Goal: Information Seeking & Learning: Learn about a topic

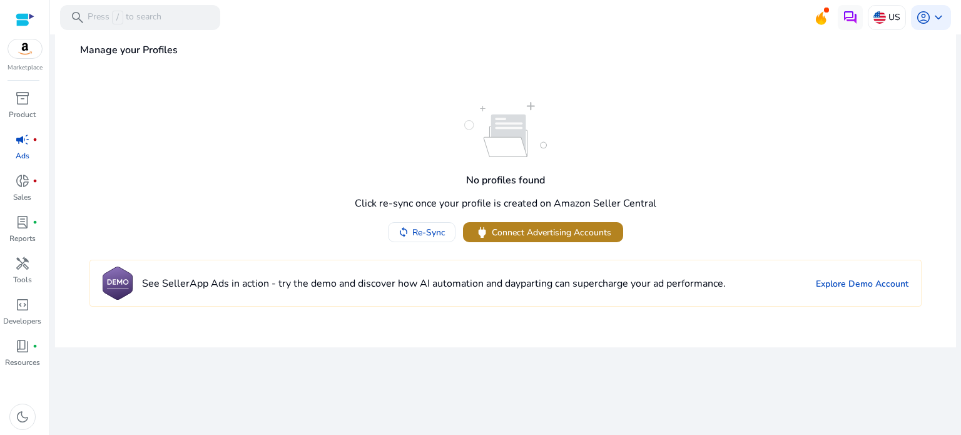
click at [509, 235] on span "Connect Advertising Accounts" at bounding box center [552, 232] width 120 height 13
click at [20, 42] on img at bounding box center [25, 48] width 34 height 19
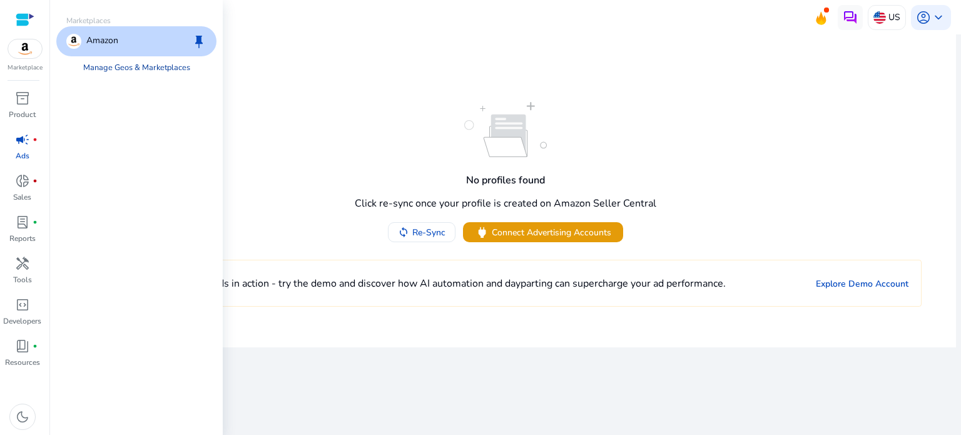
click at [148, 69] on link "Manage Geos & Marketplaces" at bounding box center [136, 67] width 127 height 23
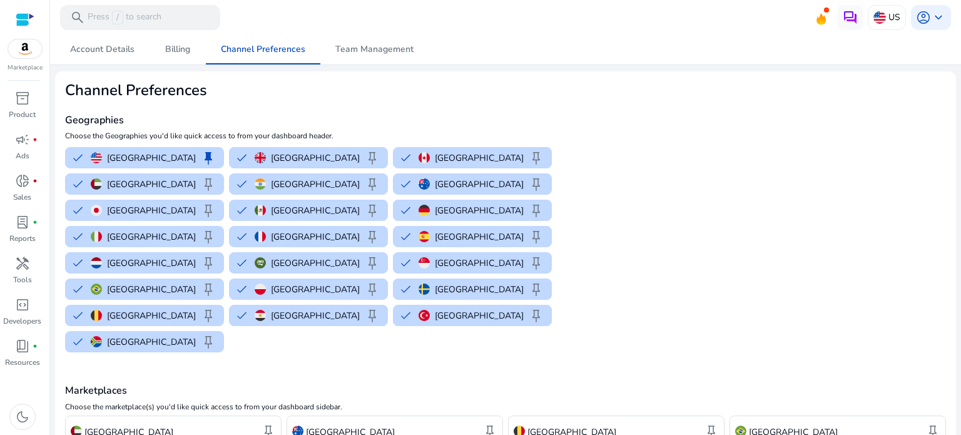
click at [21, 44] on img at bounding box center [25, 48] width 34 height 19
click at [24, 24] on div at bounding box center [25, 20] width 19 height 14
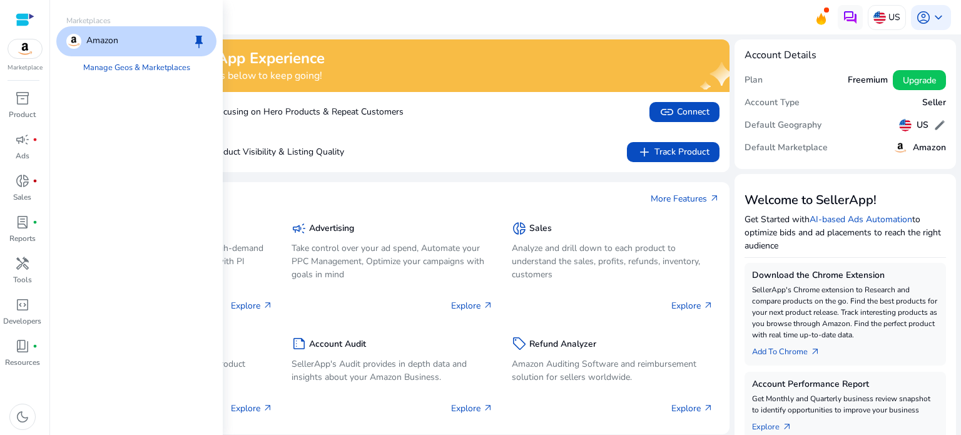
click at [35, 53] on img at bounding box center [25, 48] width 34 height 19
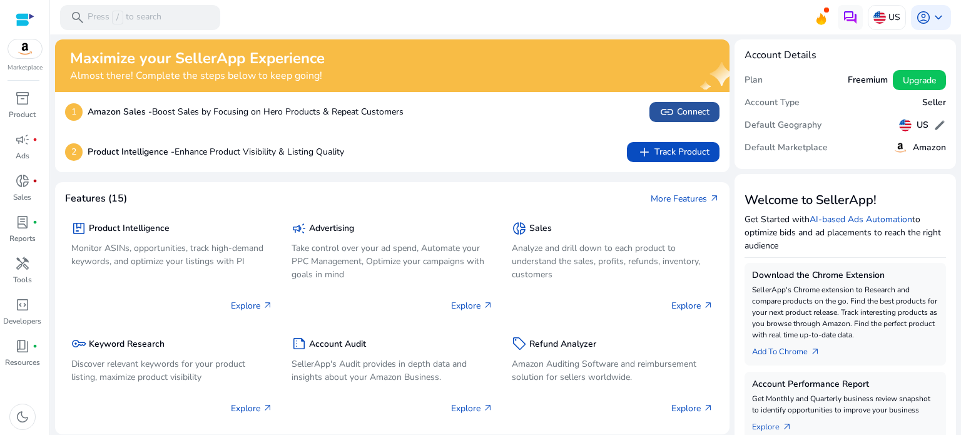
click at [673, 113] on app-icon "link" at bounding box center [669, 112] width 18 height 15
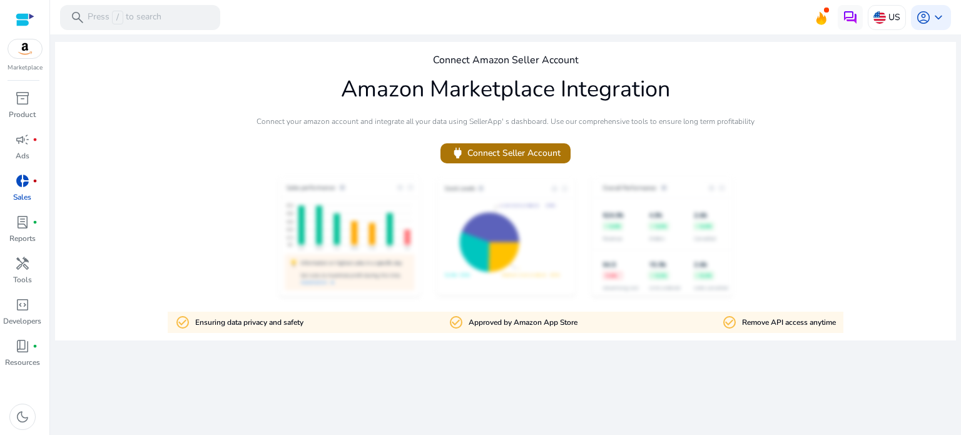
click at [548, 155] on span "power Connect Seller Account" at bounding box center [506, 153] width 110 height 14
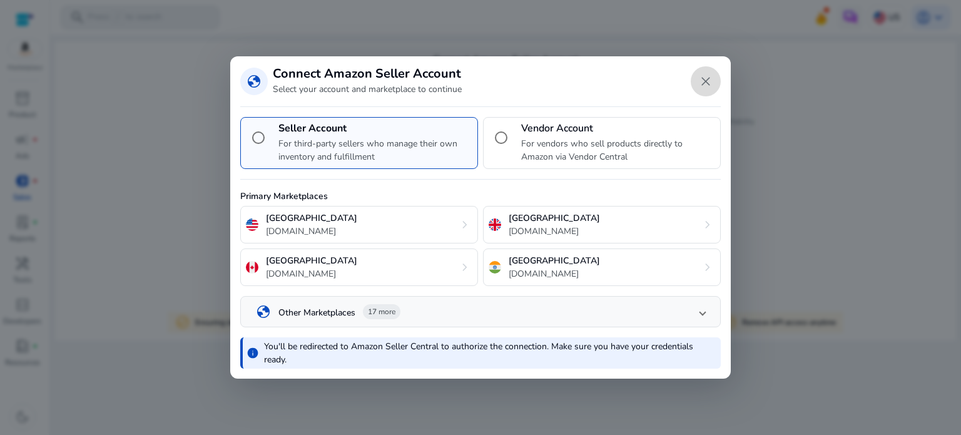
click at [707, 73] on span "Close dialog" at bounding box center [706, 81] width 30 height 30
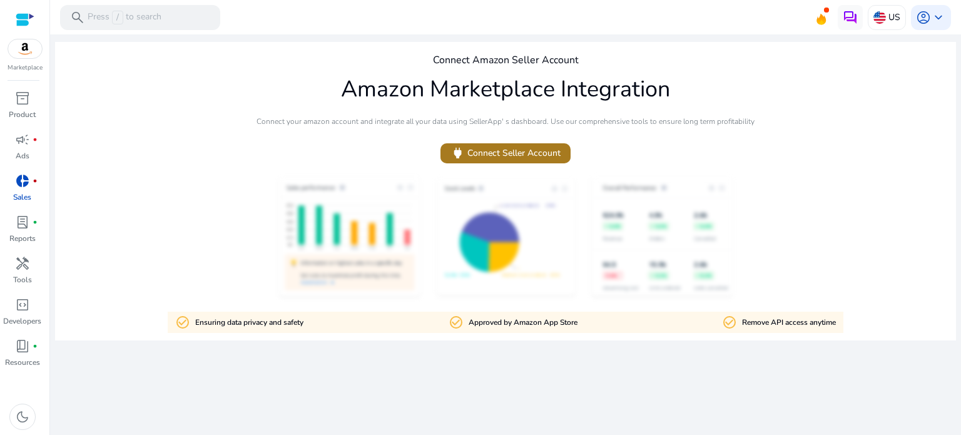
click at [513, 152] on span "power Connect Seller Account" at bounding box center [506, 153] width 110 height 14
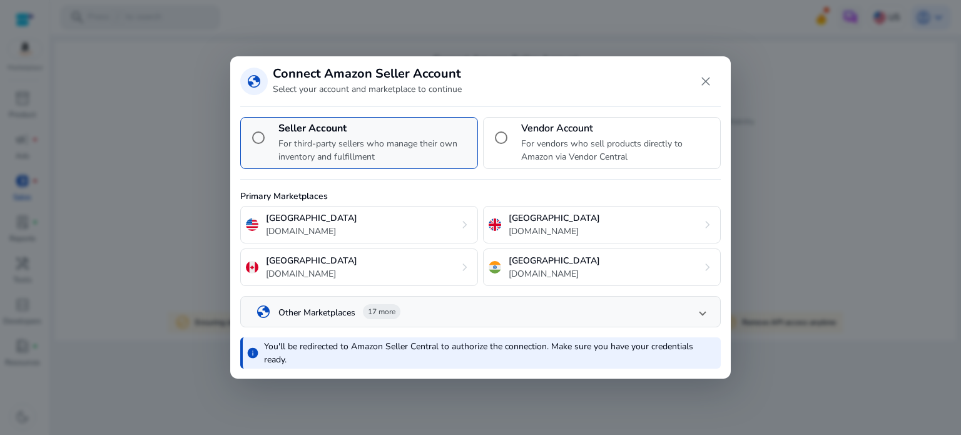
click at [349, 158] on p "For third-party sellers who manage their own inventory and fulfillment" at bounding box center [375, 150] width 194 height 26
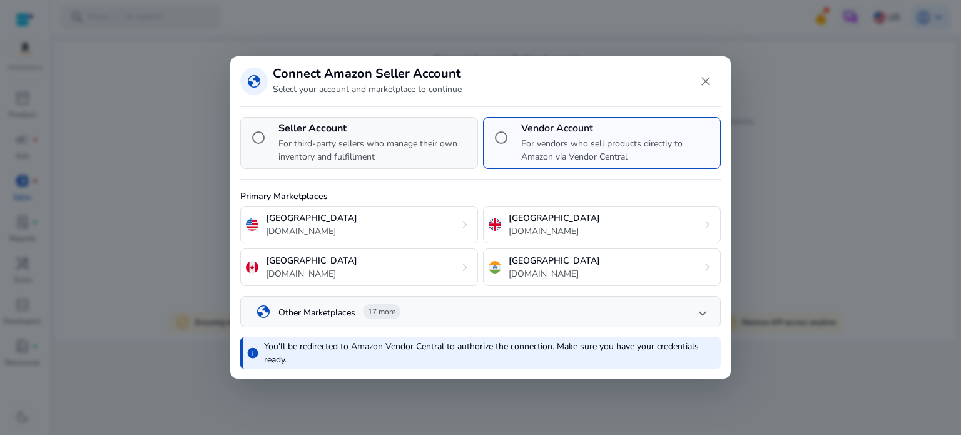
click at [280, 137] on p "For third-party sellers who manage their own inventory and fulfillment" at bounding box center [375, 150] width 194 height 26
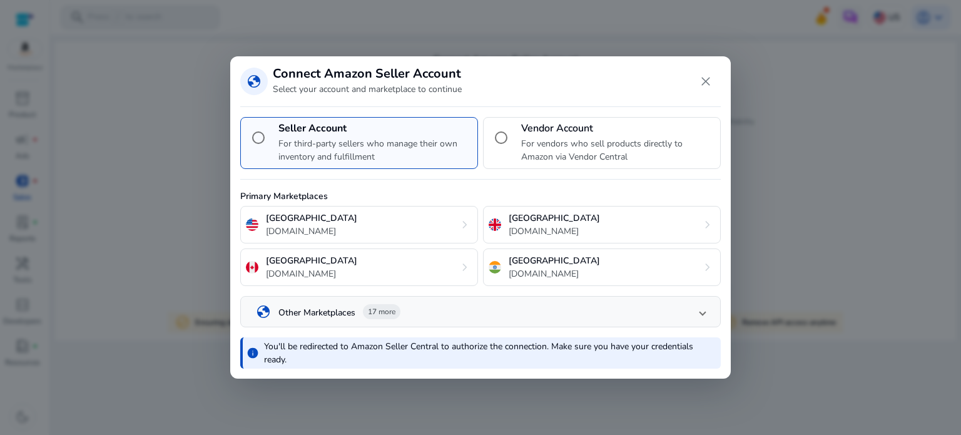
click at [138, 147] on div at bounding box center [480, 217] width 961 height 435
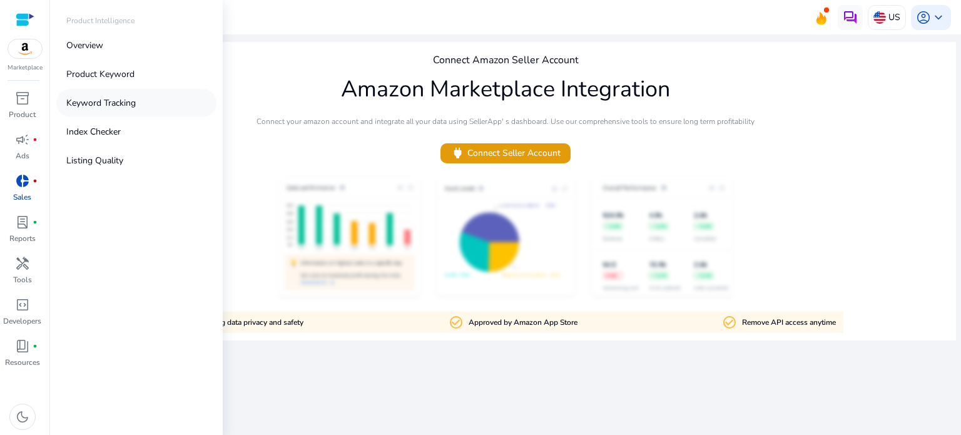
click at [78, 109] on p "Keyword Tracking" at bounding box center [100, 102] width 69 height 13
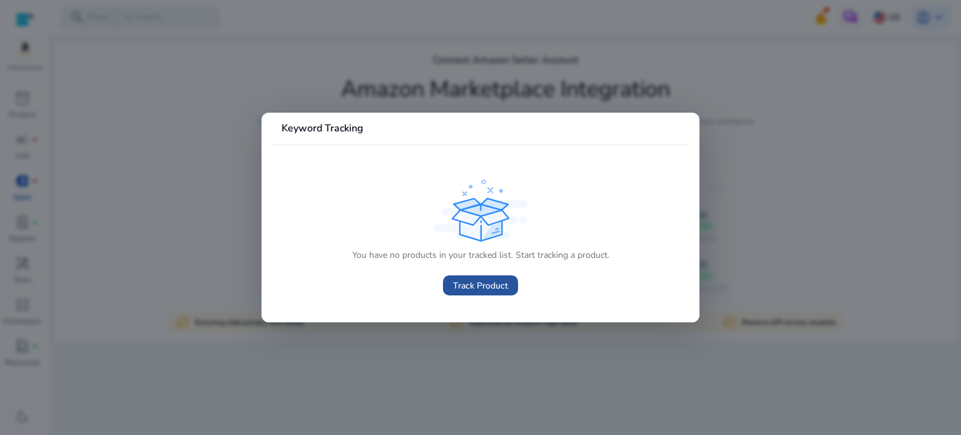
click at [468, 279] on span "Track Product" at bounding box center [480, 285] width 55 height 13
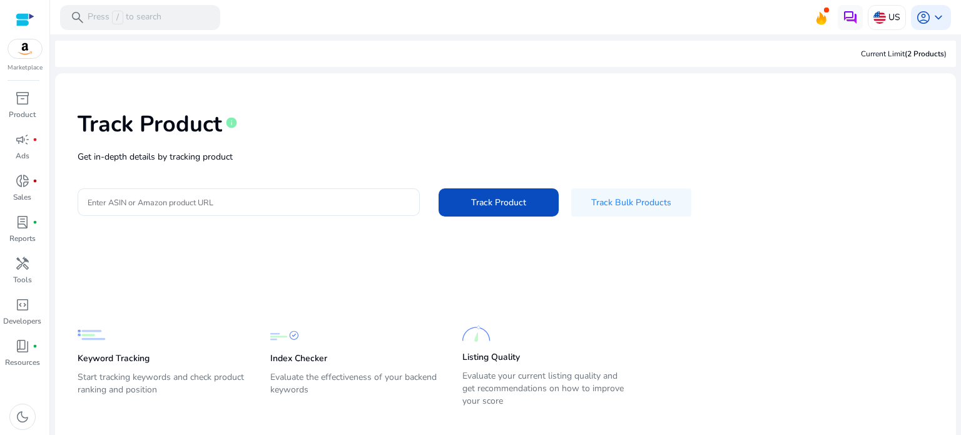
click at [385, 187] on div "Track Product info Get in-depth details by tracking product Enter ASIN or Amazo…" at bounding box center [505, 162] width 881 height 158
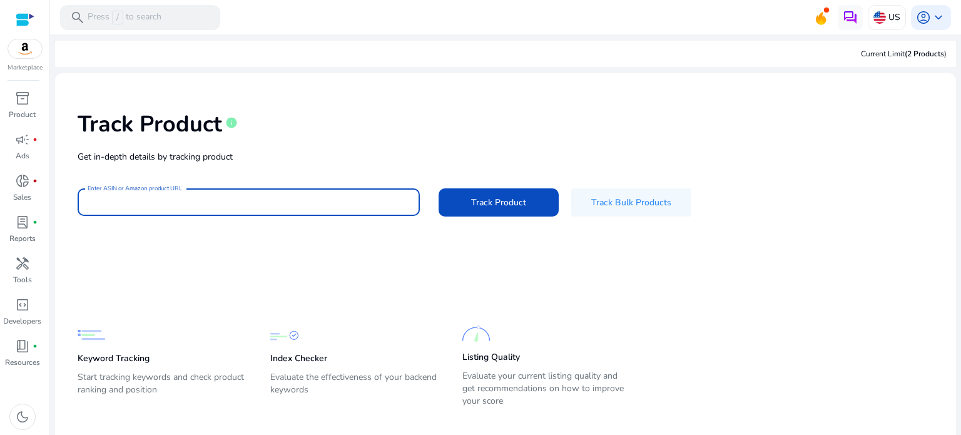
click at [165, 202] on input "Enter ASIN or Amazon product URL" at bounding box center [249, 202] width 322 height 14
paste input "**********"
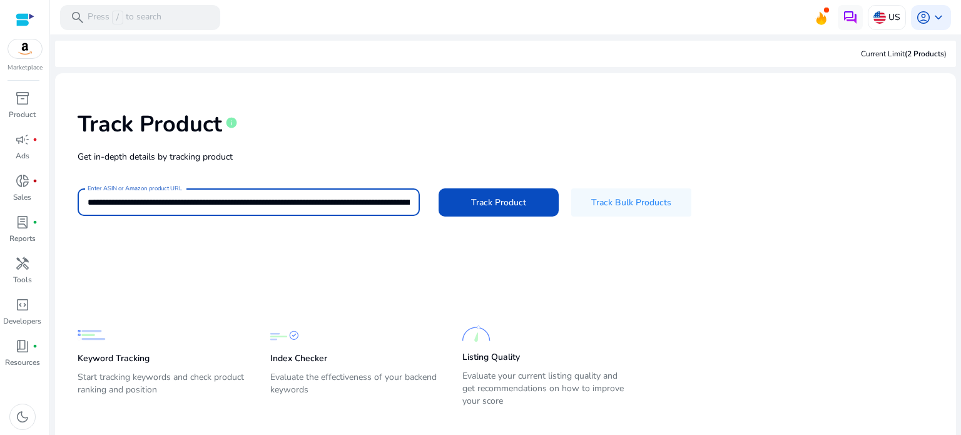
scroll to position [0, 2553]
type input "**********"
click at [439, 188] on button "Track Product" at bounding box center [499, 202] width 120 height 28
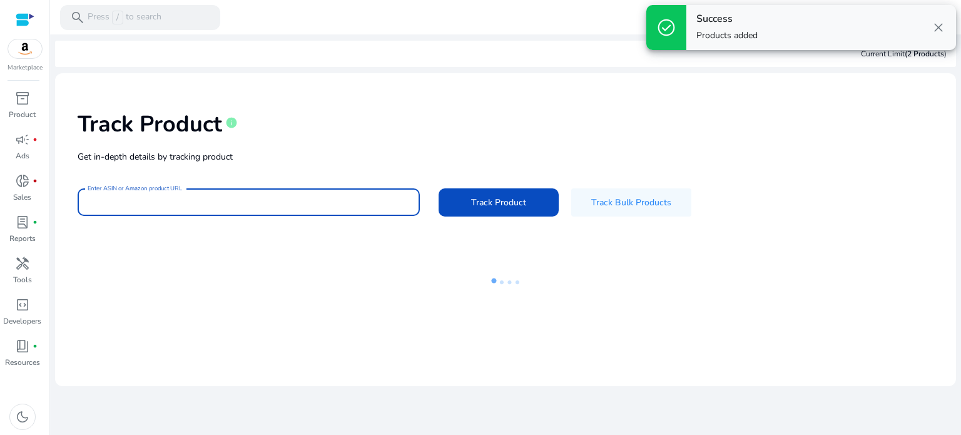
scroll to position [0, 0]
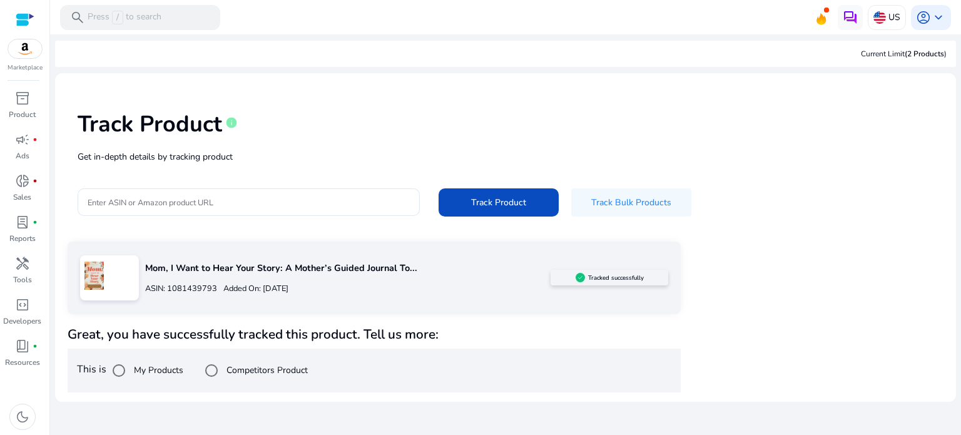
click at [354, 334] on h4 "Great, you have successfully tracked this product. Tell us more:" at bounding box center [374, 335] width 613 height 16
click at [255, 365] on label "Competitors Product" at bounding box center [266, 370] width 84 height 13
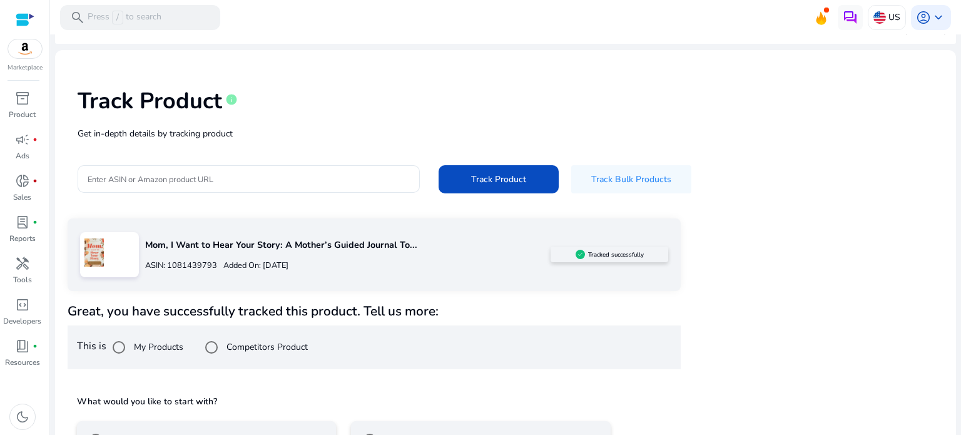
click at [727, 298] on div "Mom, I Want to Hear Your Story: A Mother’s Guided Journal To... ASIN: 108143979…" at bounding box center [506, 367] width 876 height 298
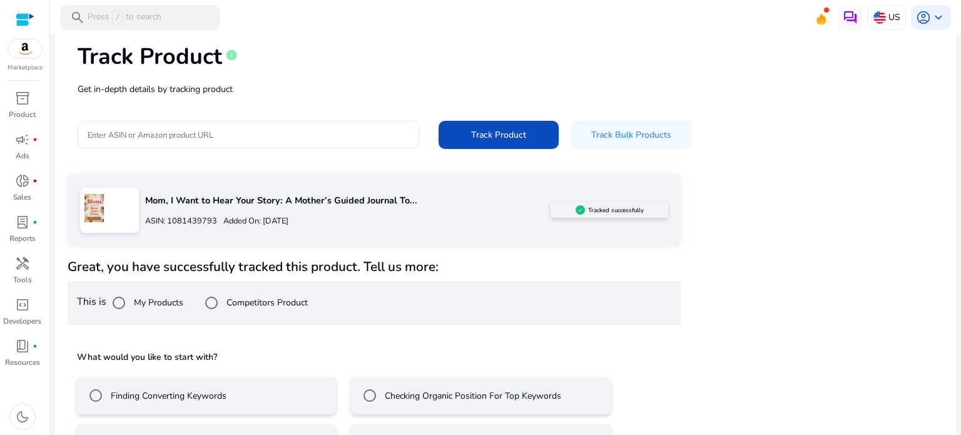
scroll to position [112, 0]
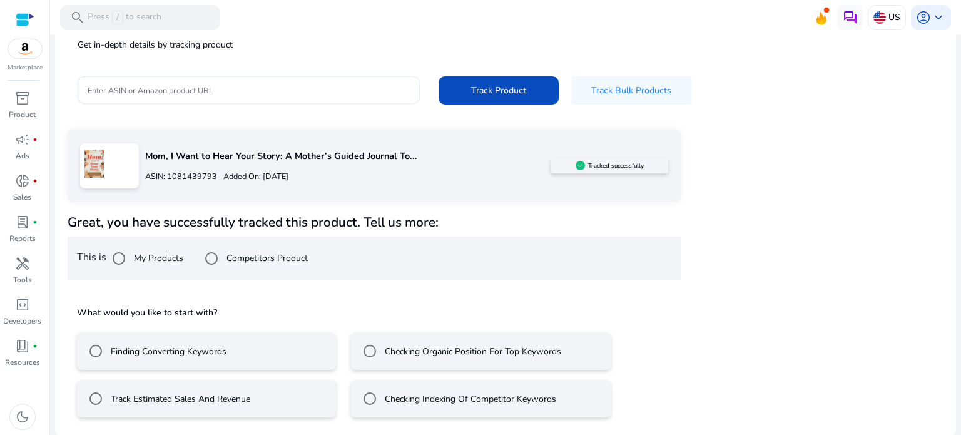
click at [299, 353] on mat-radio-button "Finding Converting Keywords" at bounding box center [206, 351] width 259 height 38
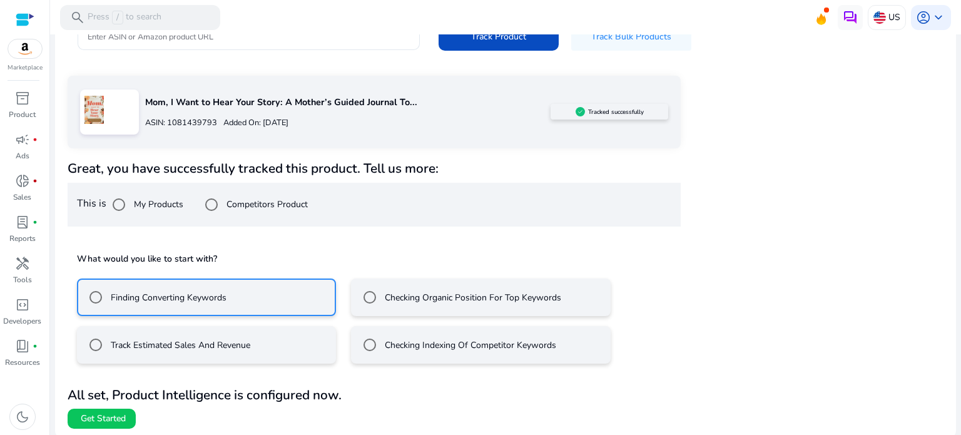
scroll to position [168, 0]
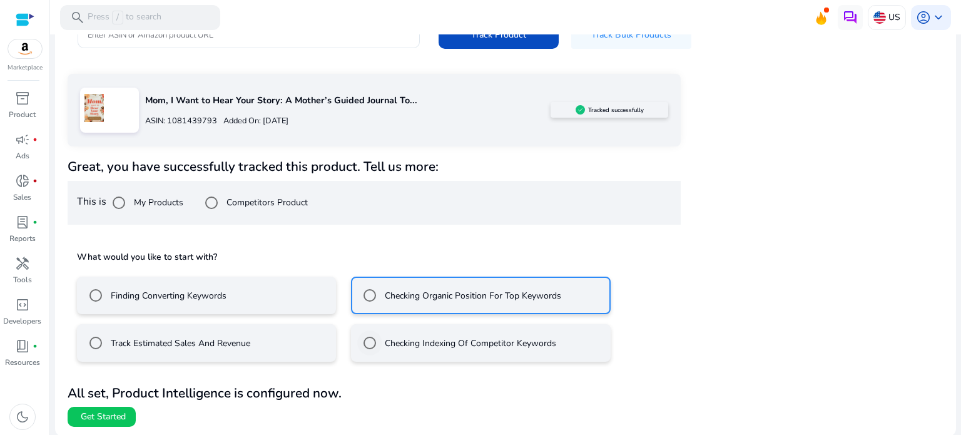
click at [405, 342] on label "Checking Indexing Of Competitor Keywords" at bounding box center [469, 343] width 174 height 13
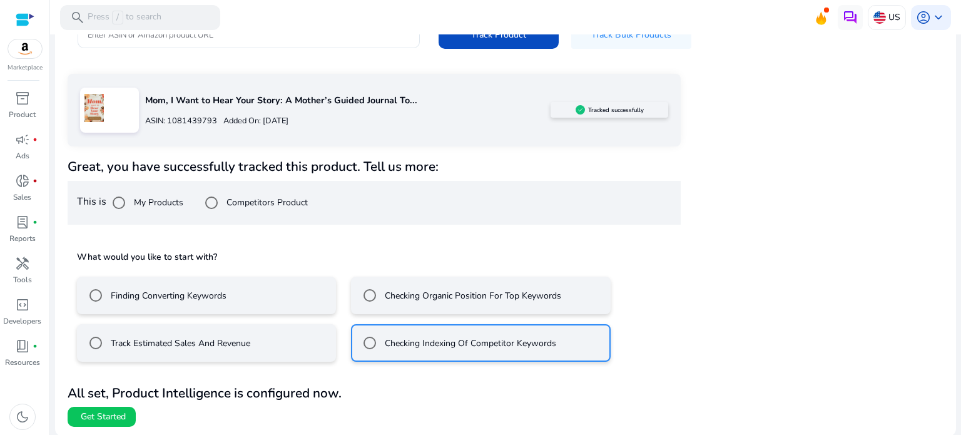
click at [299, 342] on mat-radio-button "Track Estimated Sales And Revenue" at bounding box center [206, 343] width 259 height 38
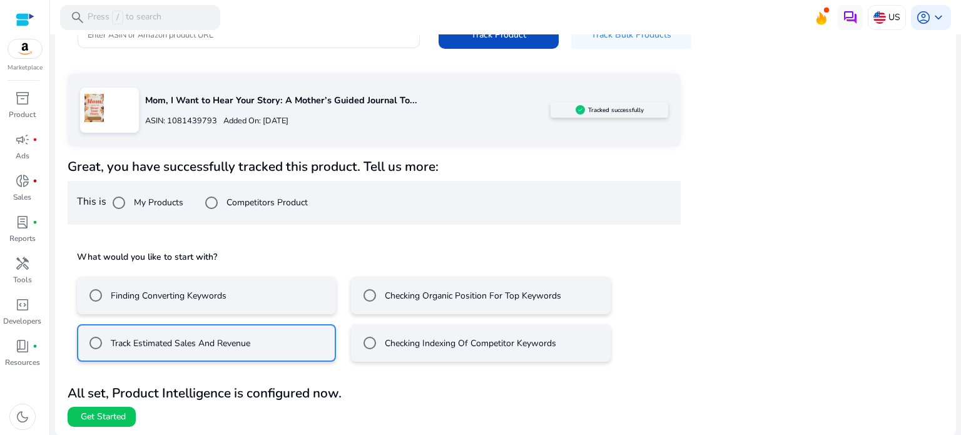
click at [456, 399] on p "All set, Product Intelligence is configured now." at bounding box center [374, 393] width 613 height 19
click at [242, 298] on mat-radio-button "Finding Converting Keywords" at bounding box center [206, 296] width 259 height 38
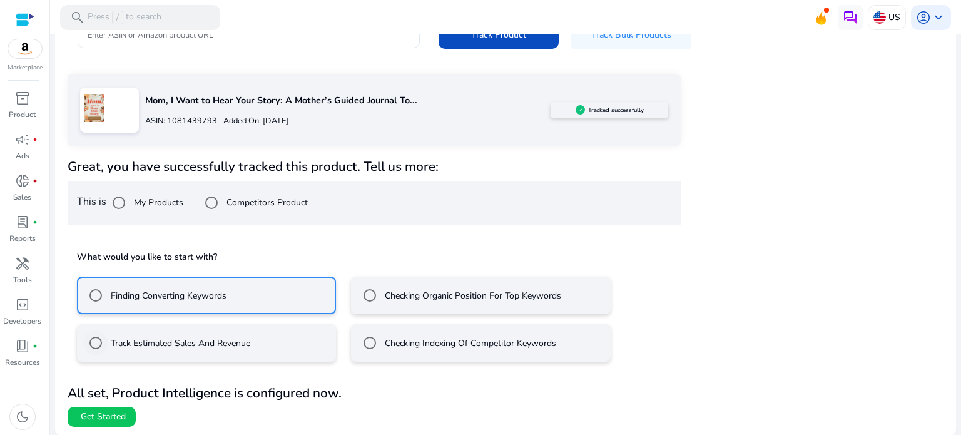
click at [235, 343] on label "Track Estimated Sales And Revenue" at bounding box center [179, 343] width 142 height 13
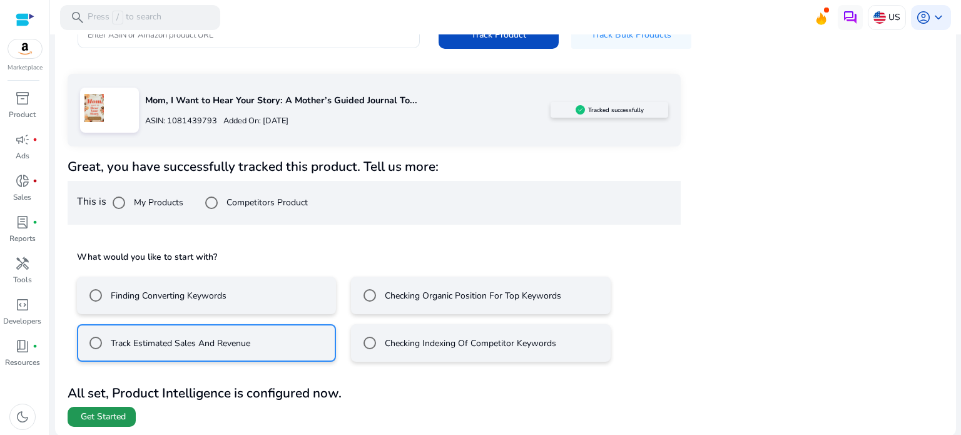
click at [102, 412] on span "Get Started" at bounding box center [103, 417] width 45 height 13
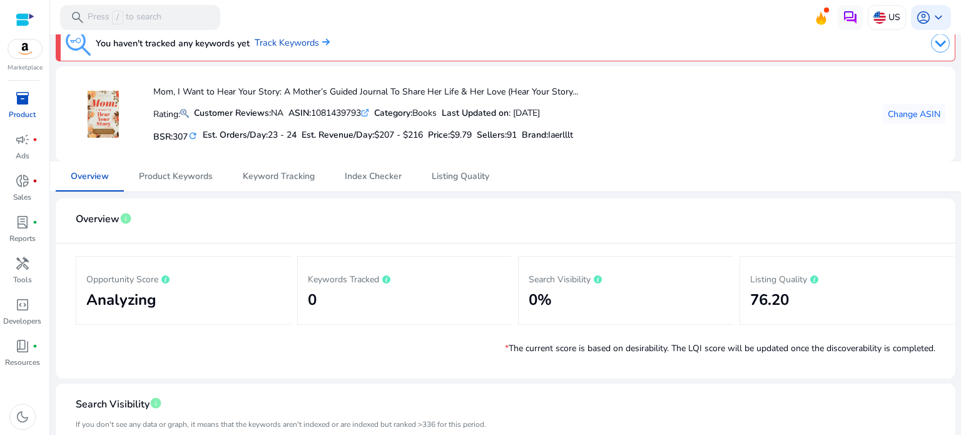
click at [644, 130] on div "Mom, I Want to Hear Your Story: A Mother’s Guided Journal To Share Her Life & H…" at bounding box center [506, 113] width 880 height 75
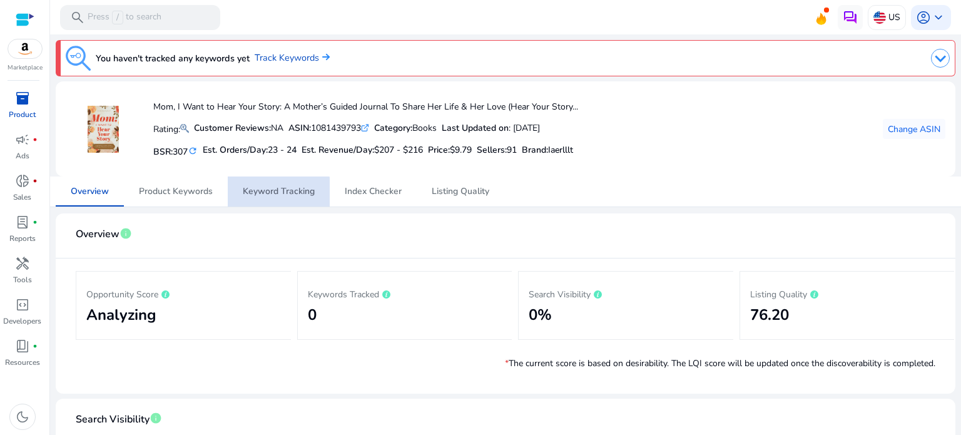
click at [263, 196] on span "Keyword Tracking" at bounding box center [279, 191] width 72 height 9
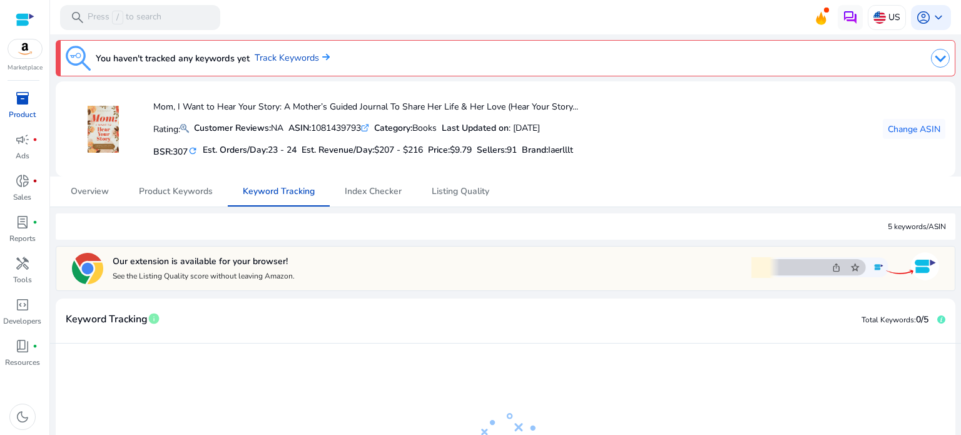
click at [359, 306] on div "Keyword Tracking info Total Keywords: 0/5" at bounding box center [506, 320] width 900 height 45
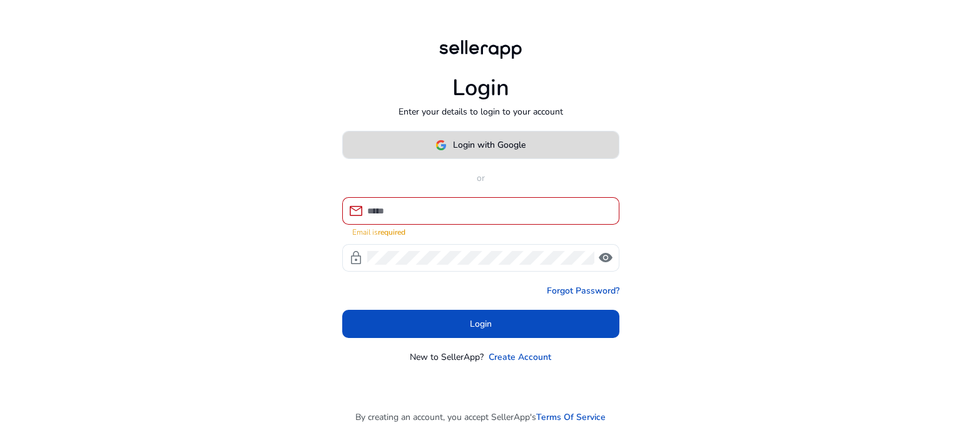
click at [444, 151] on img at bounding box center [441, 145] width 11 height 11
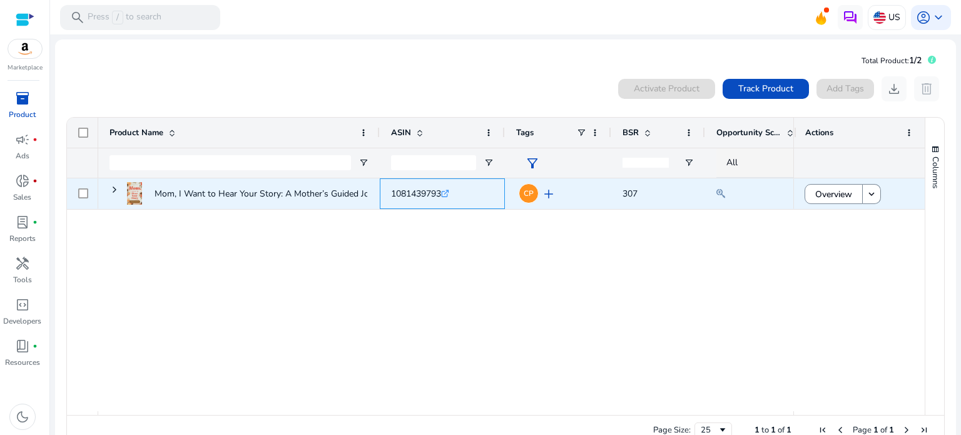
click at [449, 197] on icon ".st0{fill:#2c8af8}" at bounding box center [445, 194] width 8 height 8
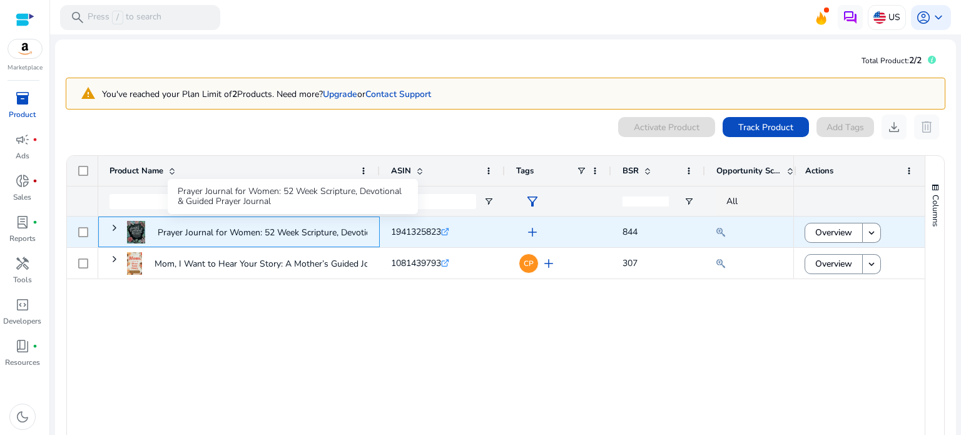
click at [225, 237] on p "Prayer Journal for Women: 52 Week Scripture, Devotional & Guided..." at bounding box center [293, 233] width 270 height 26
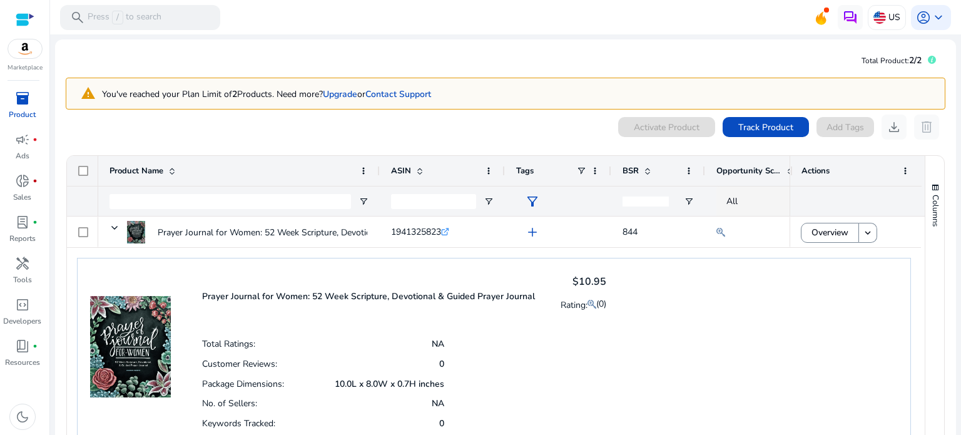
scroll to position [48, 0]
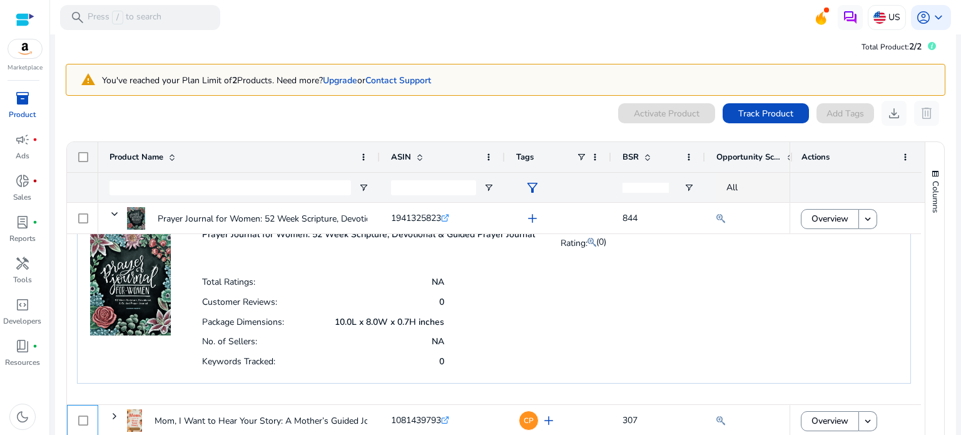
click at [531, 347] on div "Total Ratings: NA Customer Reviews: 0 Package Dimensions: 10.0L x 8.0W x 0.7H i…" at bounding box center [404, 321] width 404 height 99
click at [532, 325] on div "Total Ratings: NA Customer Reviews: 0 Package Dimensions: 10.0L x 8.0W x 0.7H i…" at bounding box center [404, 321] width 404 height 99
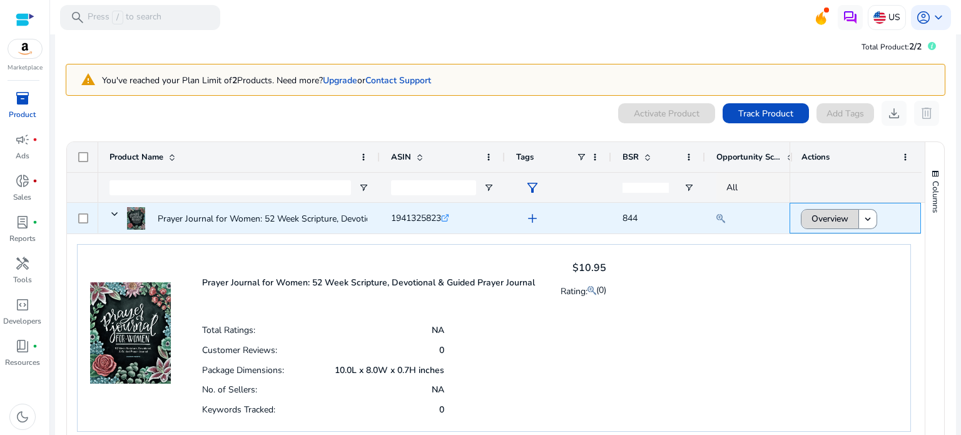
click at [821, 210] on span "Overview" at bounding box center [830, 219] width 37 height 26
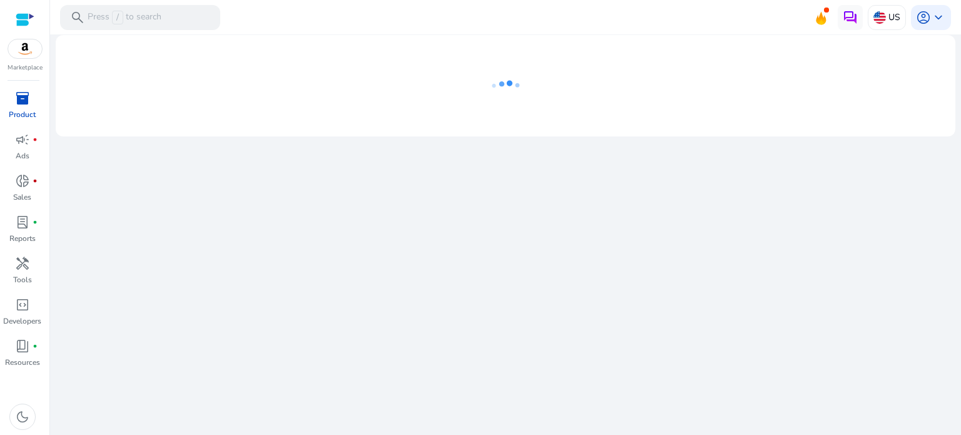
click at [821, 210] on div "We are getting things ready for you..." at bounding box center [505, 234] width 901 height 401
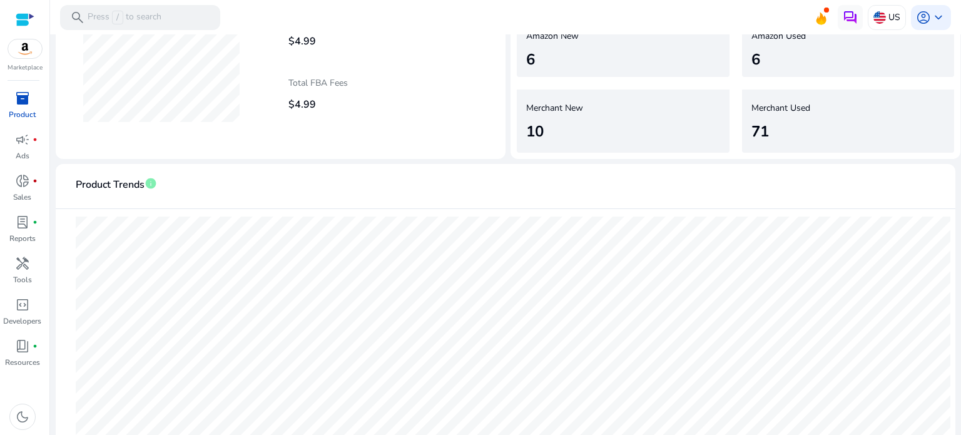
scroll to position [901, 0]
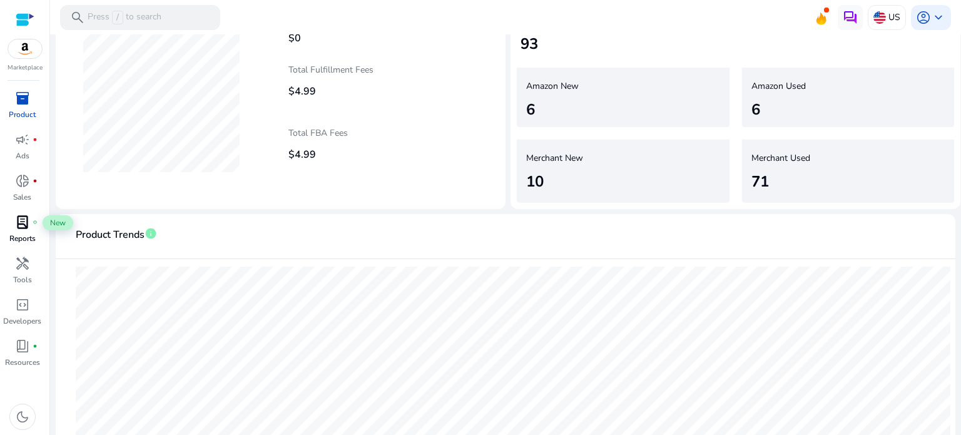
click at [20, 225] on span "lab_profile" at bounding box center [22, 222] width 15 height 15
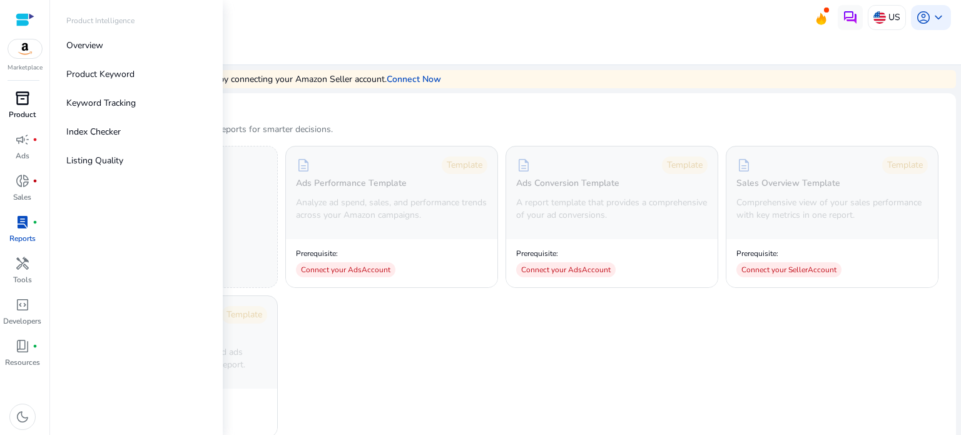
click at [18, 106] on span "inventory_2" at bounding box center [22, 98] width 15 height 15
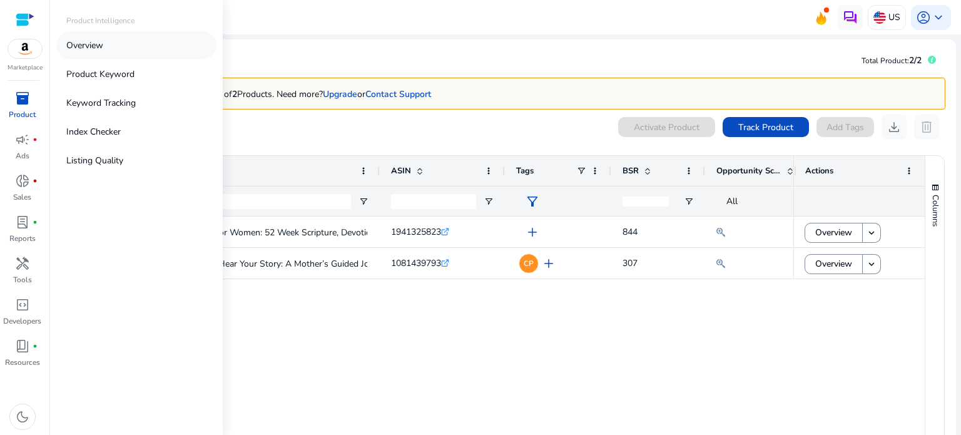
click at [81, 41] on p "Overview" at bounding box center [84, 45] width 37 height 13
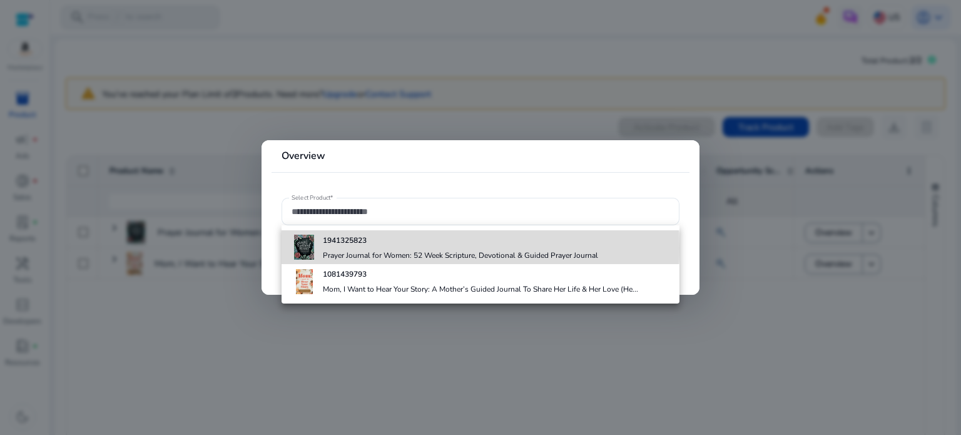
click at [374, 248] on div "1941325823 Prayer Journal for Women: 52 Week Scripture, Devotional & Guided Pra…" at bounding box center [460, 247] width 275 height 34
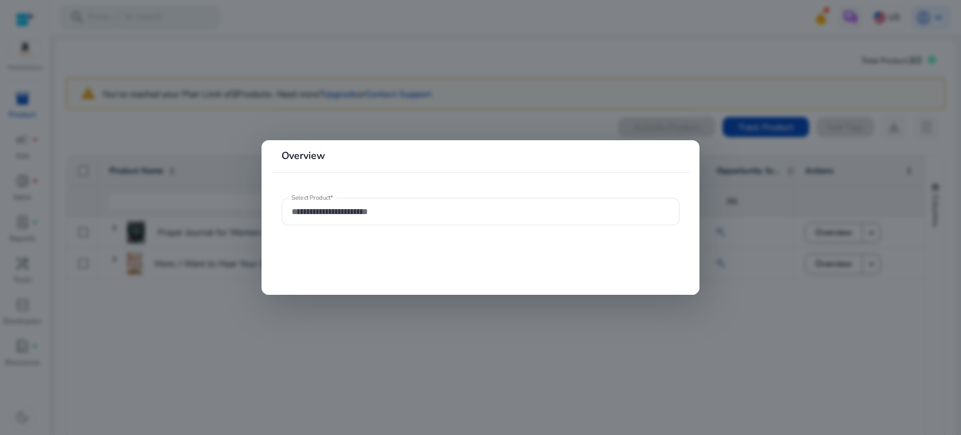
type input "**********"
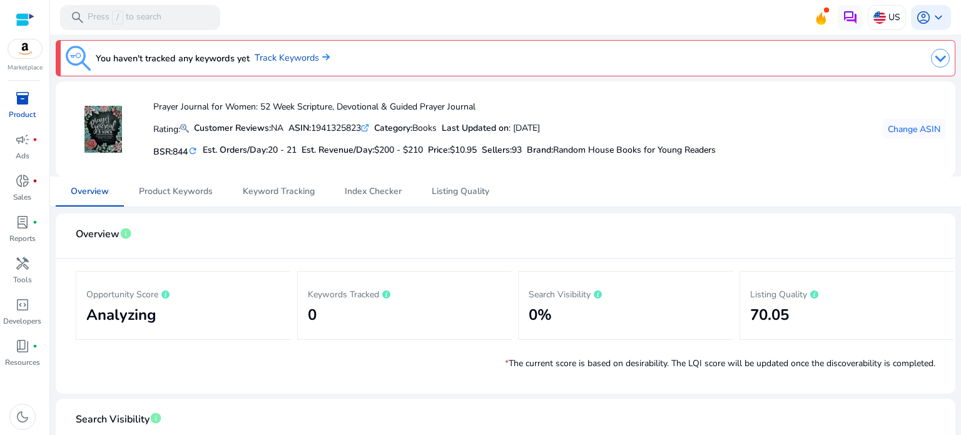
click at [101, 130] on img at bounding box center [103, 129] width 47 height 47
